Goal: Transaction & Acquisition: Purchase product/service

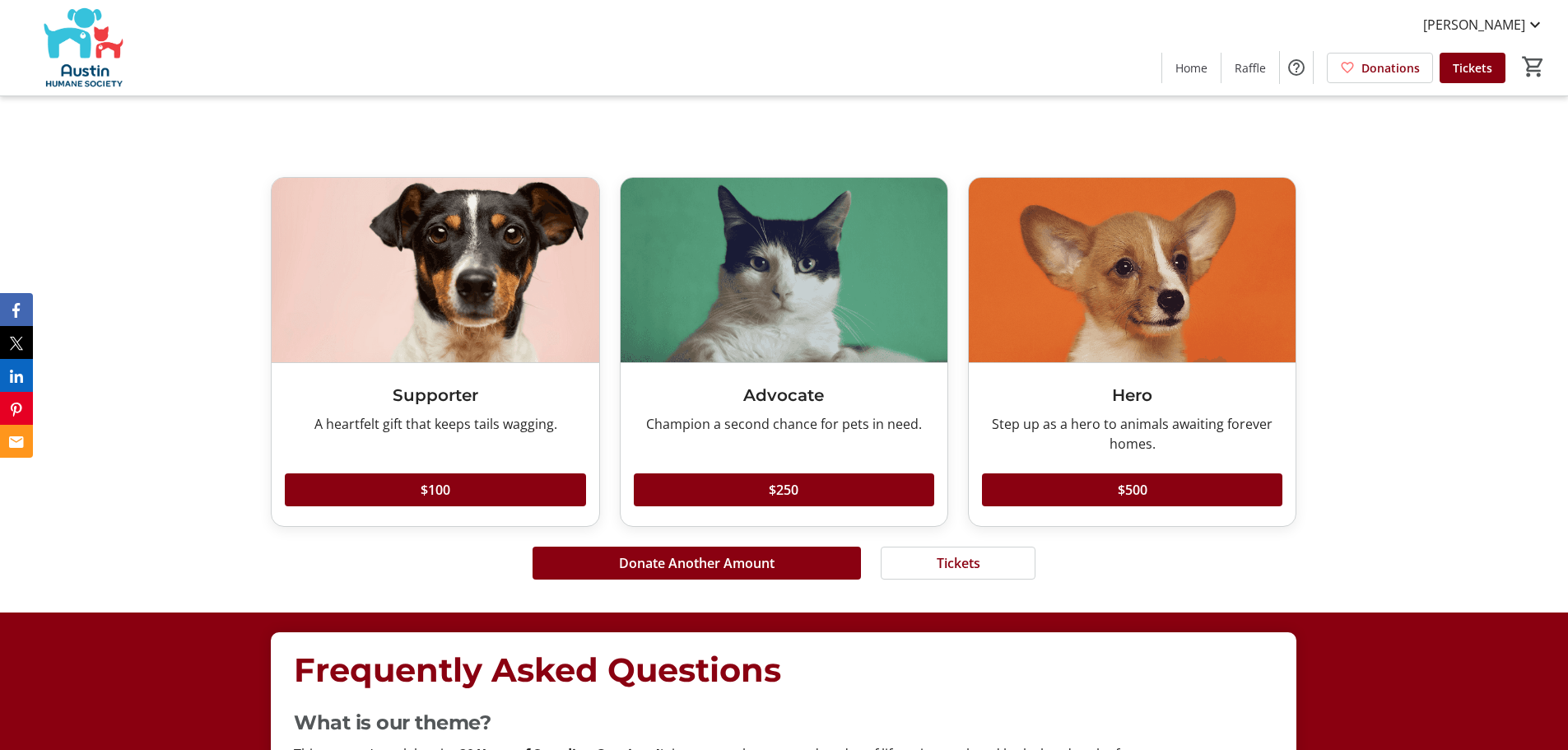
scroll to position [4610, 0]
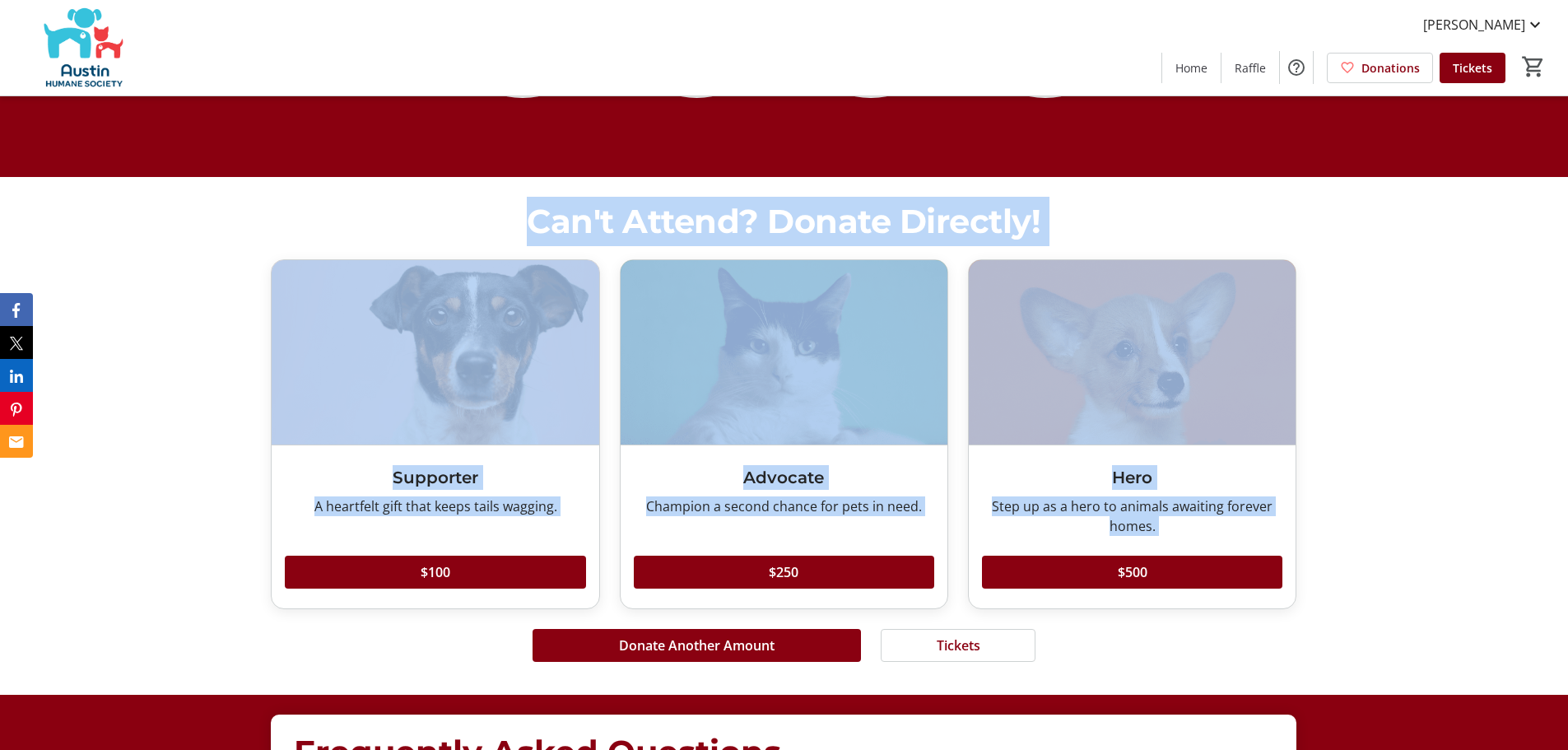
drag, startPoint x: 226, startPoint y: 217, endPoint x: 1273, endPoint y: 652, distance: 1133.8
click at [1273, 652] on div "Can't Attend? Donate Directly! Supporter A heartfelt gift that keeps tails wagg…" at bounding box center [784, 435] width 1568 height 517
click at [1363, 620] on div "Can't Attend? Donate Directly! Supporter A heartfelt gift that keeps tails wagg…" at bounding box center [784, 435] width 1568 height 517
drag, startPoint x: 444, startPoint y: 192, endPoint x: 1375, endPoint y: 597, distance: 1015.3
click at [1359, 606] on div "Can't Attend? Donate Directly! Supporter A heartfelt gift that keeps tails wagg…" at bounding box center [784, 435] width 1568 height 517
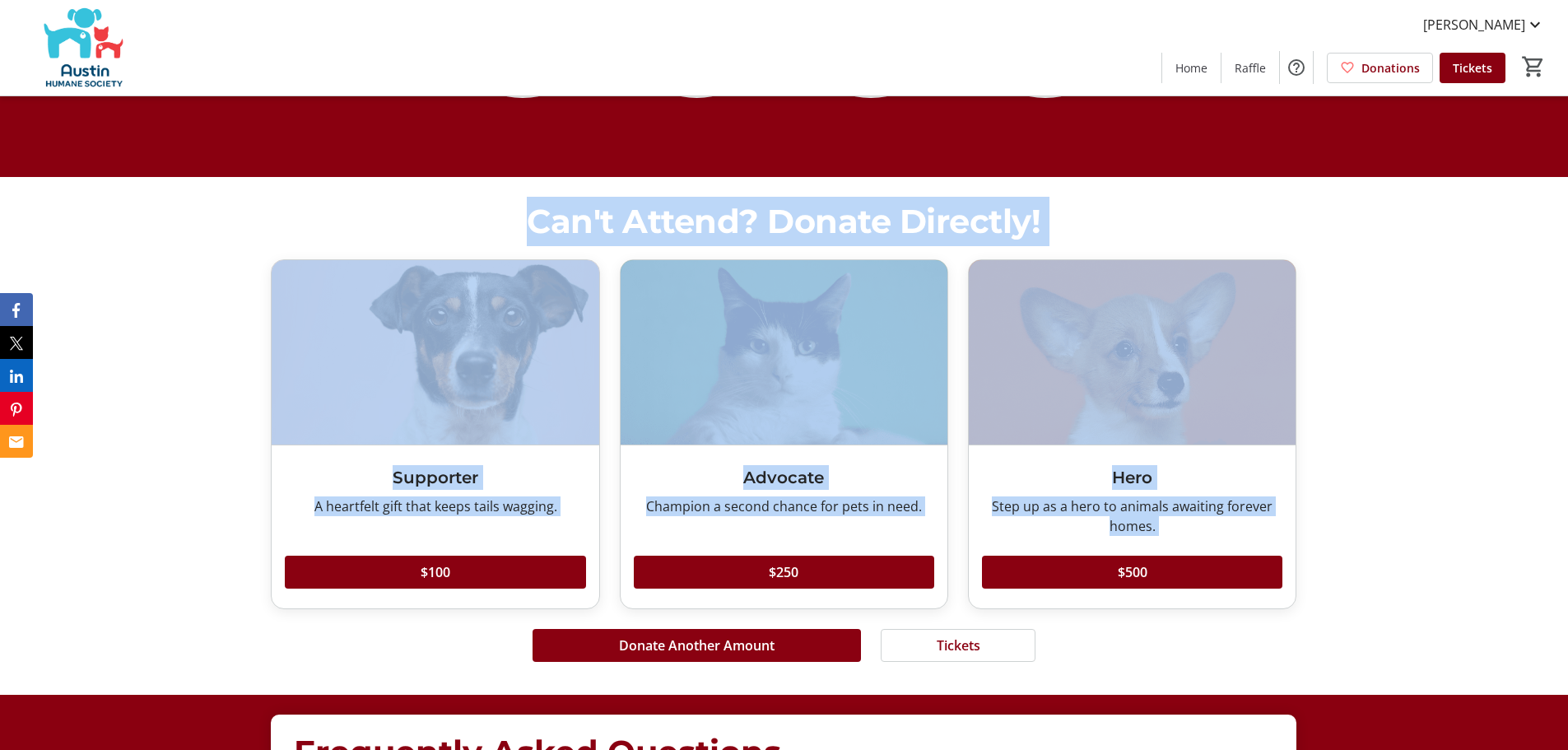
click at [1458, 569] on div "Can't Attend? Donate Directly! Supporter A heartfelt gift that keeps tails wagg…" at bounding box center [784, 435] width 1568 height 517
drag, startPoint x: 385, startPoint y: 163, endPoint x: 1353, endPoint y: 644, distance: 1080.9
click at [1425, 568] on div "Can't Attend? Donate Directly! Supporter A heartfelt gift that keeps tails wagg…" at bounding box center [784, 435] width 1568 height 517
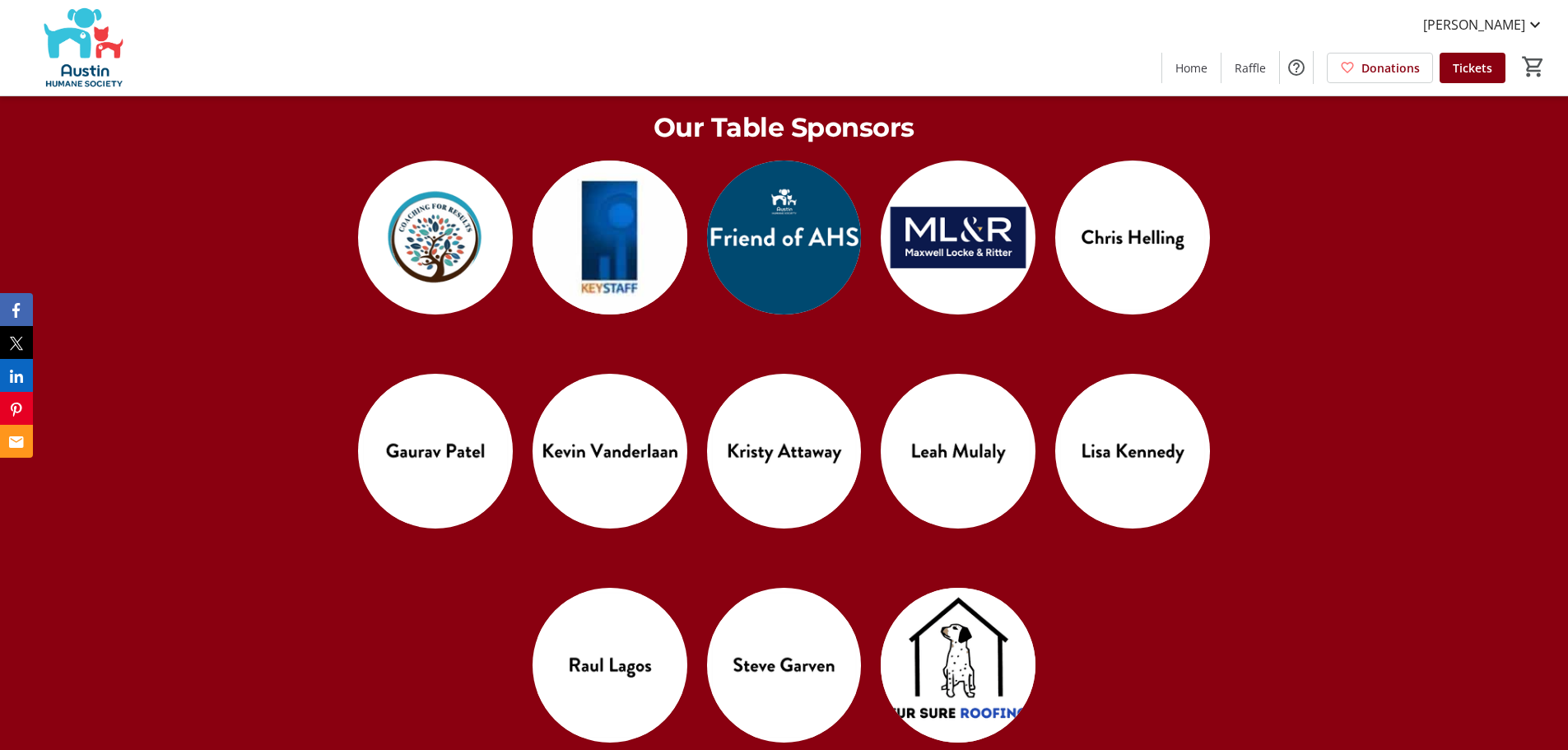
scroll to position [3705, 0]
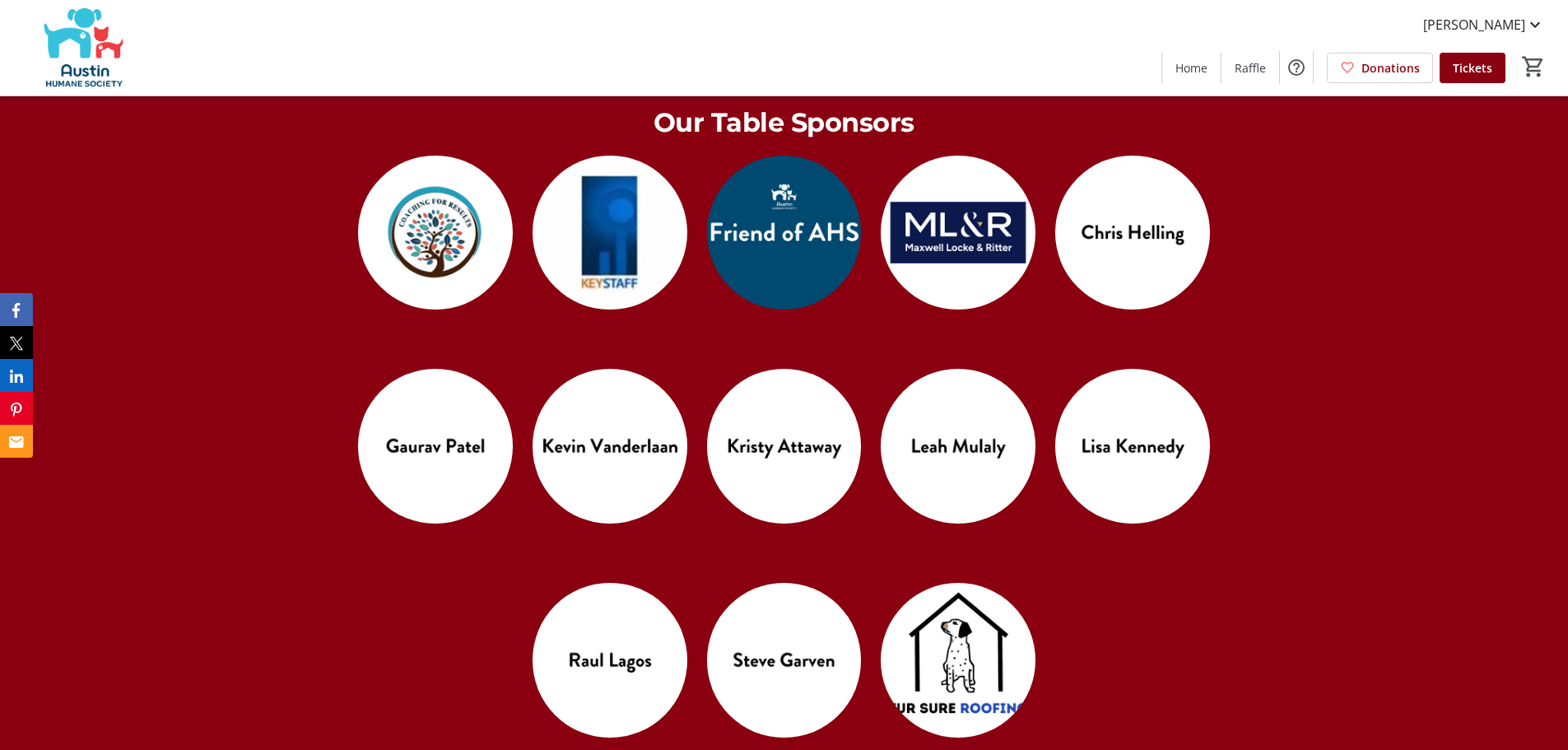
click at [1365, 331] on div "Our Naming Sponsors Our Table Sponsors Our In-Kind Sponsors" at bounding box center [784, 98] width 1568 height 1969
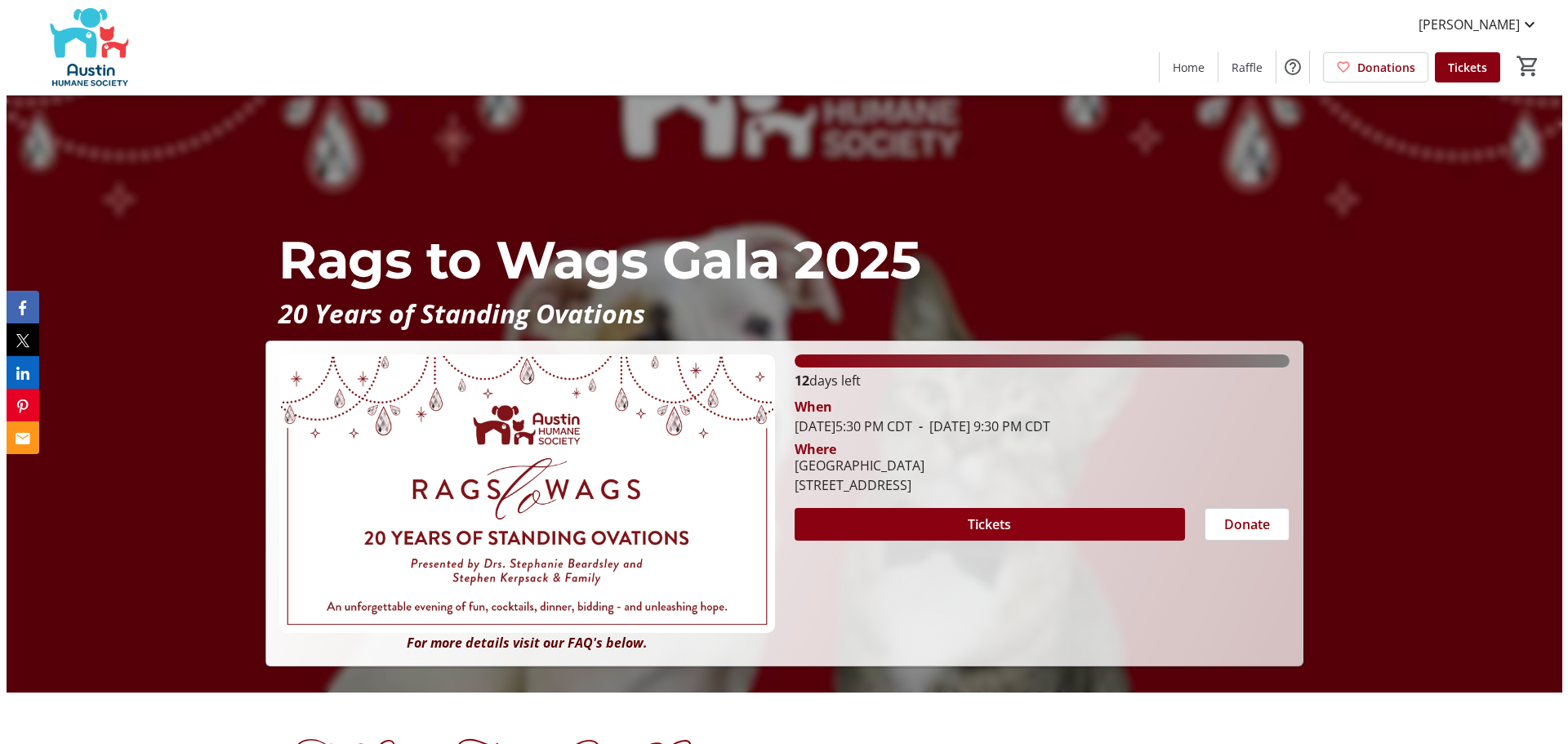
scroll to position [0, 0]
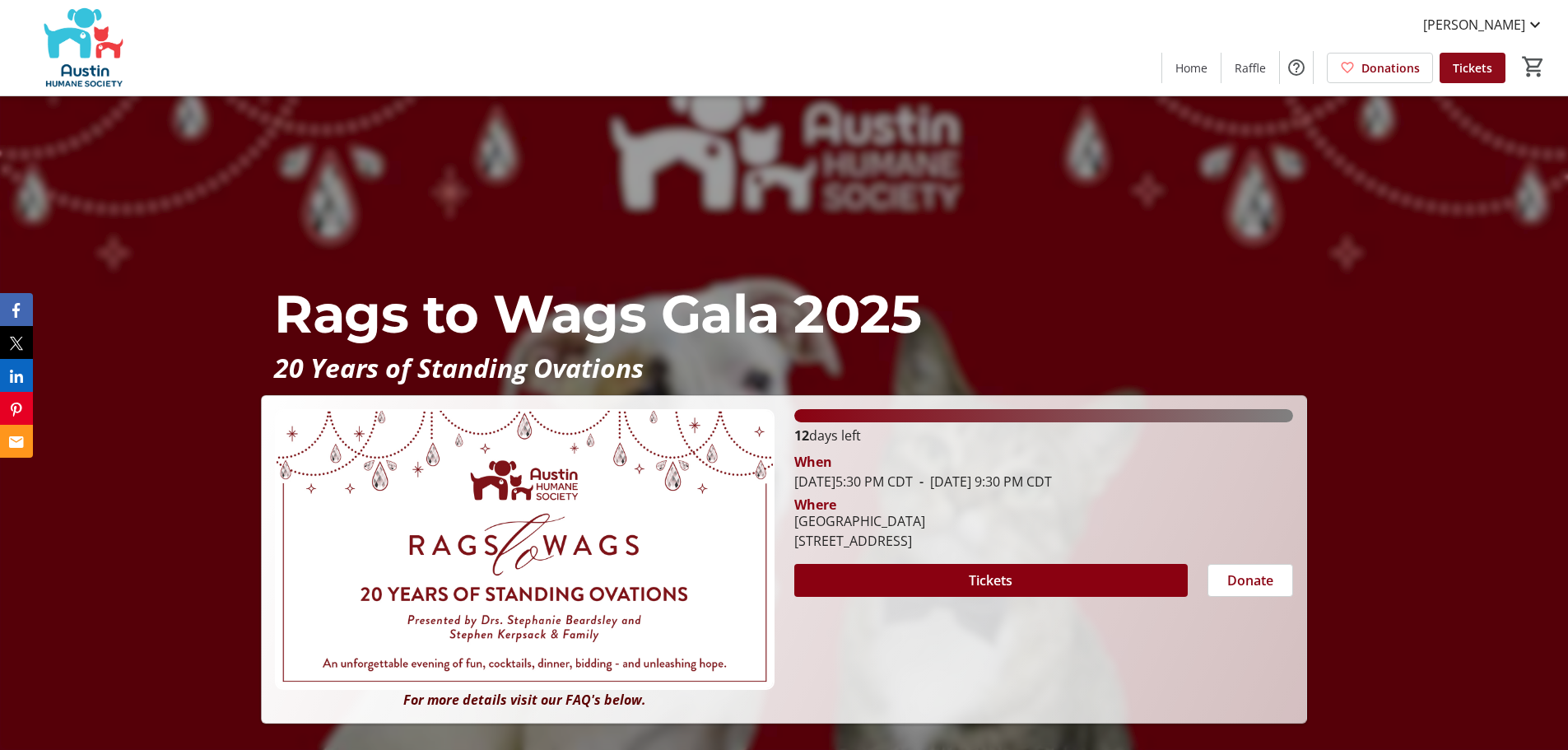
click at [1480, 59] on span "Tickets" at bounding box center [1472, 67] width 40 height 18
